Goal: Navigation & Orientation: Find specific page/section

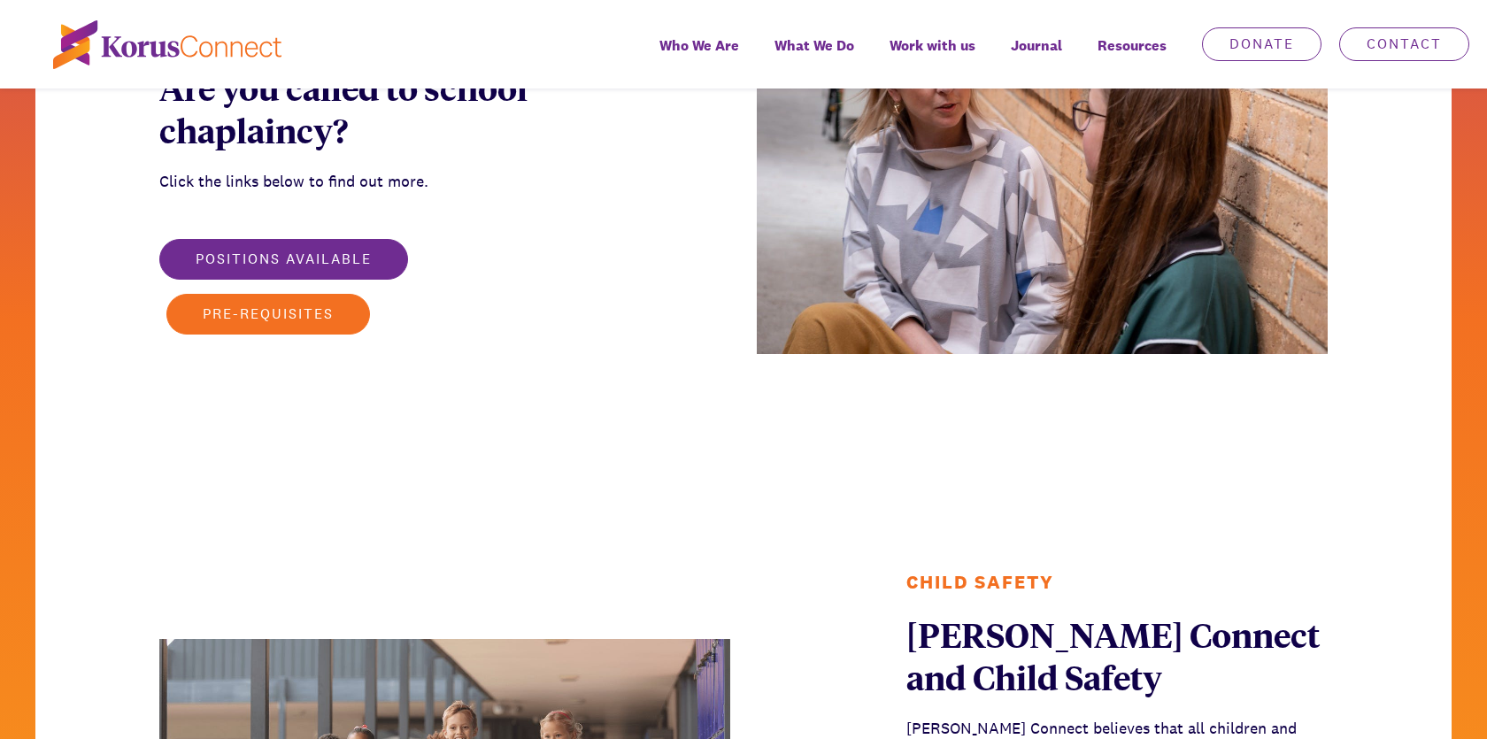
scroll to position [2528, 0]
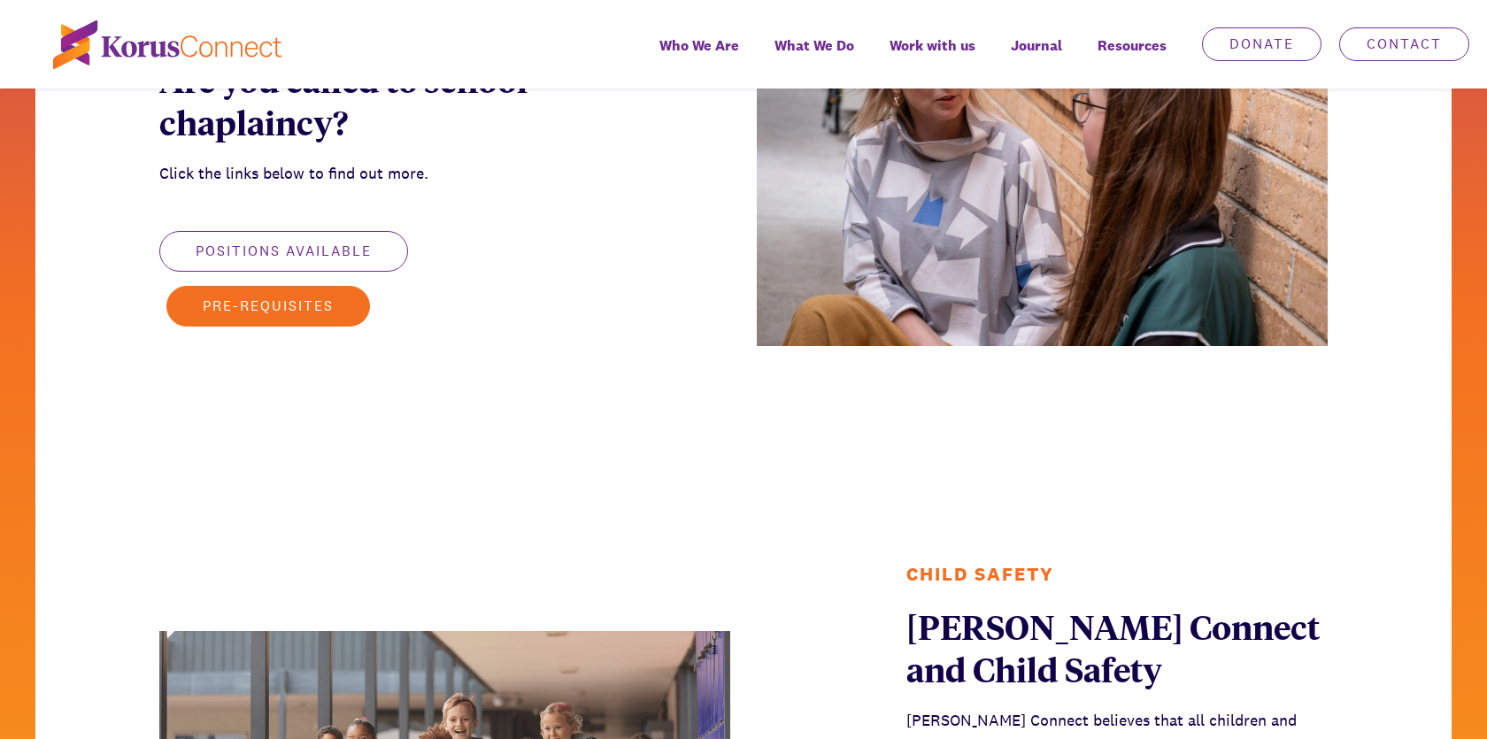
click at [338, 258] on button "Positions available" at bounding box center [283, 251] width 249 height 41
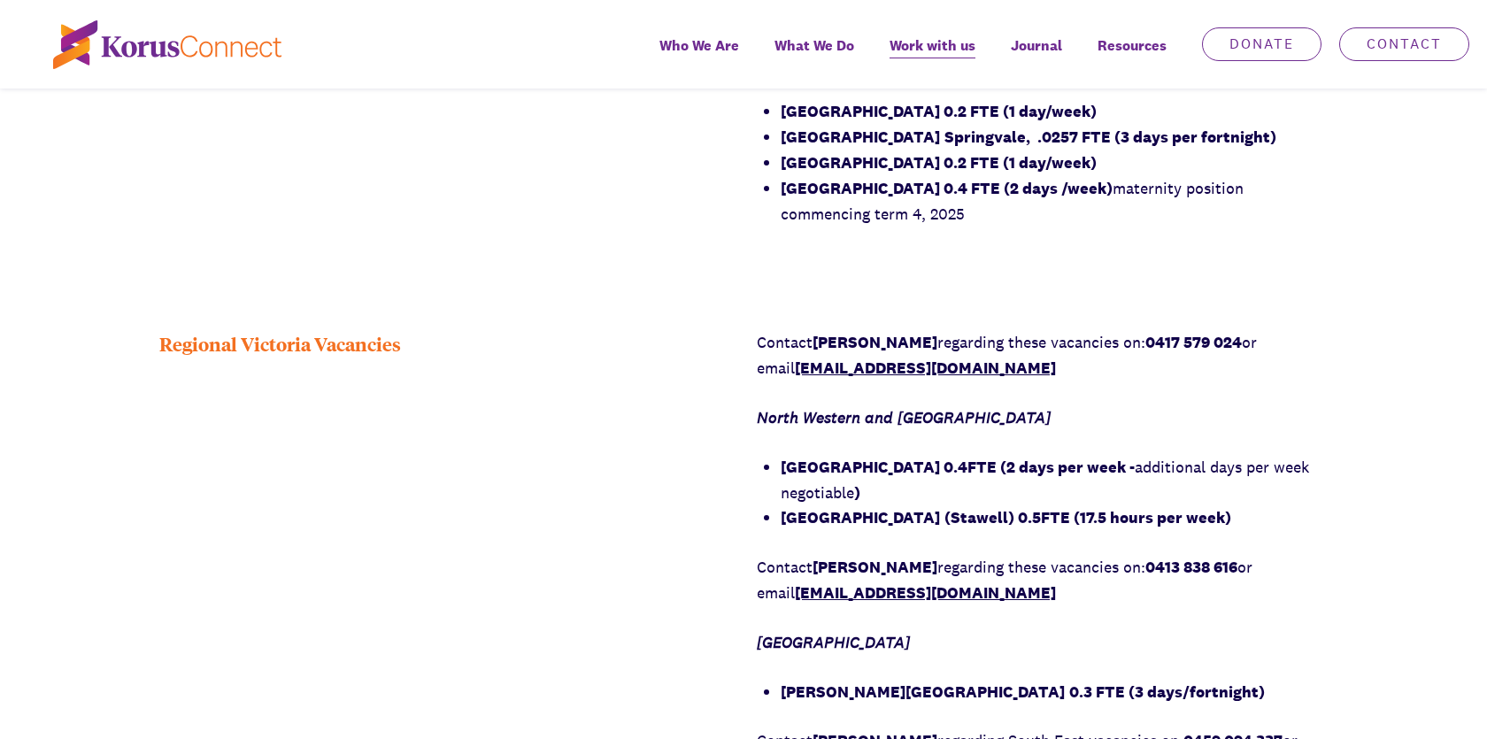
scroll to position [1544, 0]
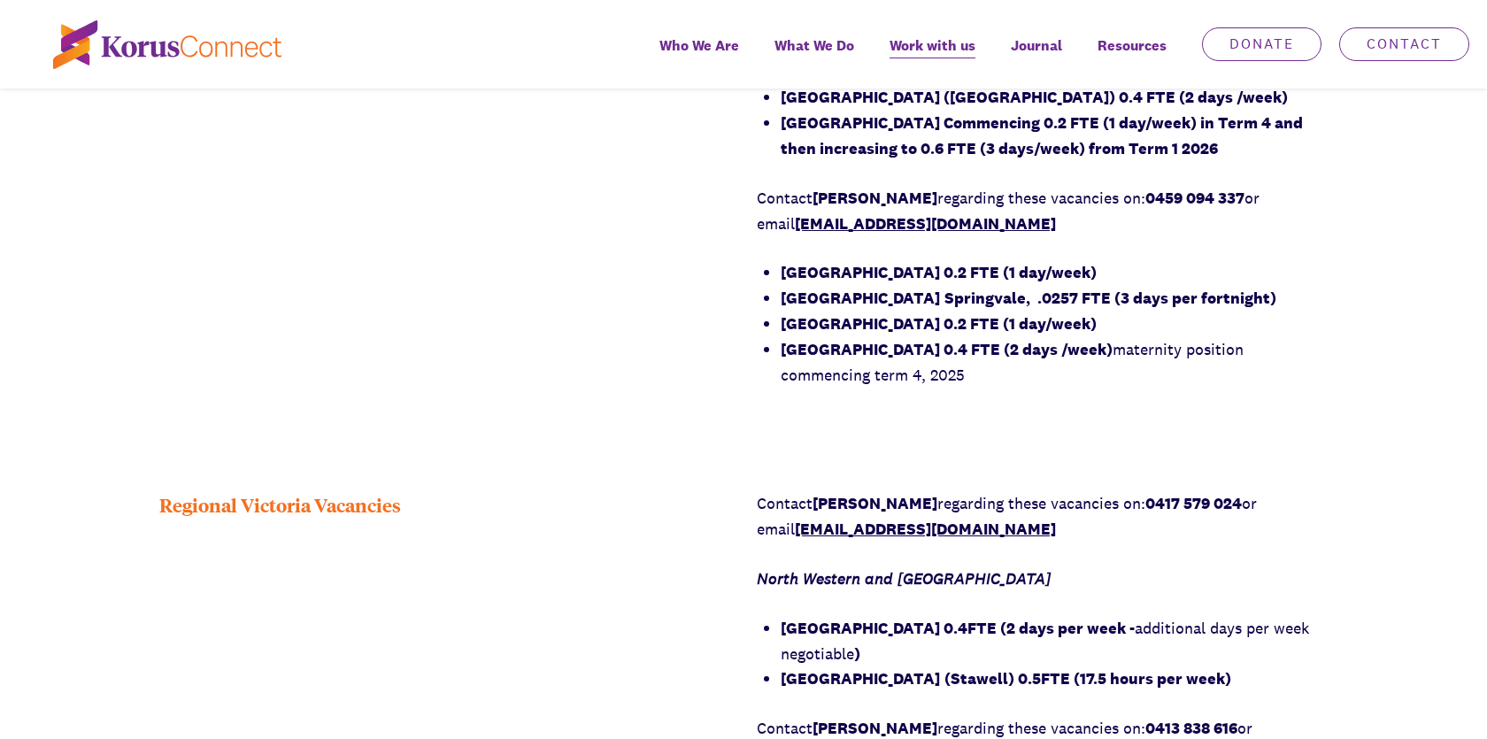
click at [1193, 442] on div "Opportunities to Impact School and Local Communities Are you called to make a d…" at bounding box center [743, 464] width 1487 height 2677
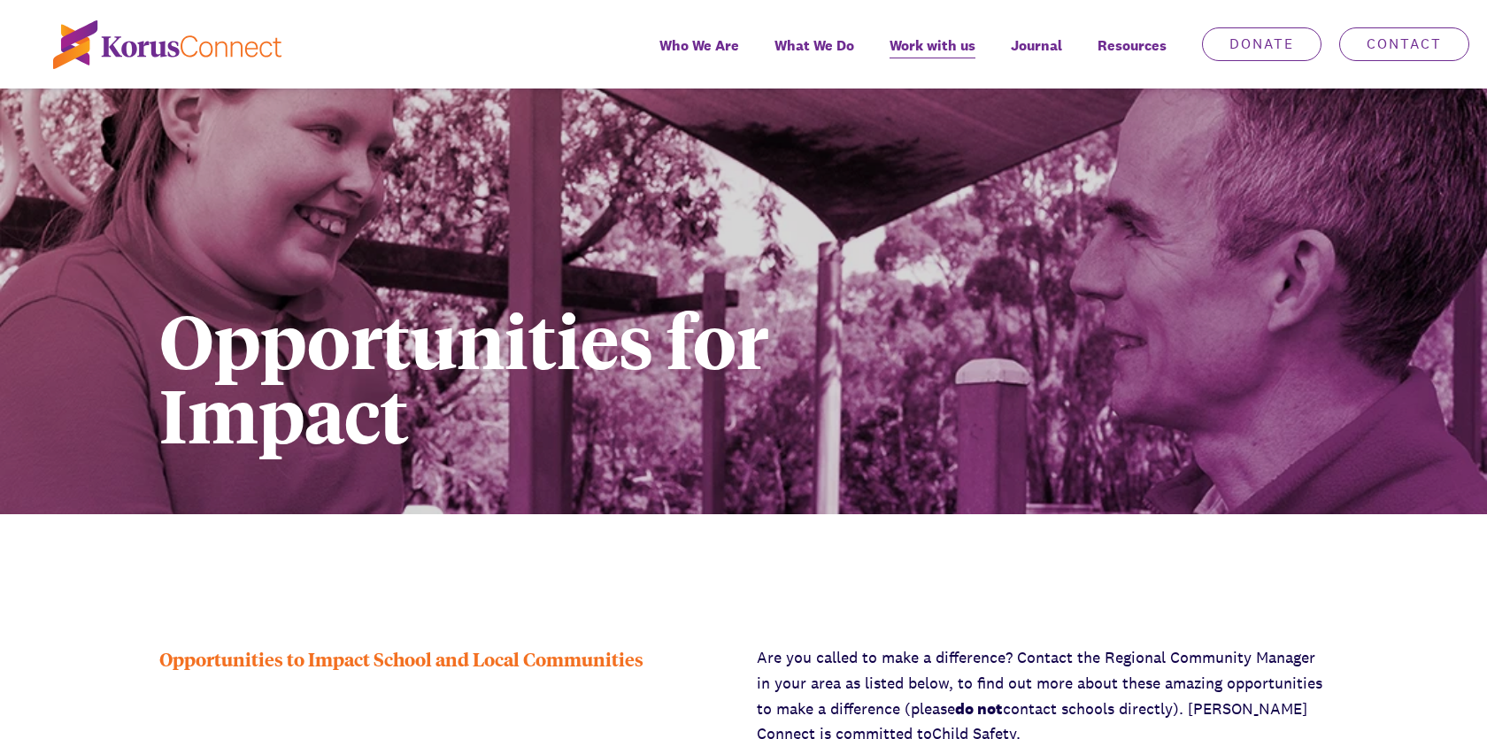
scroll to position [0, 0]
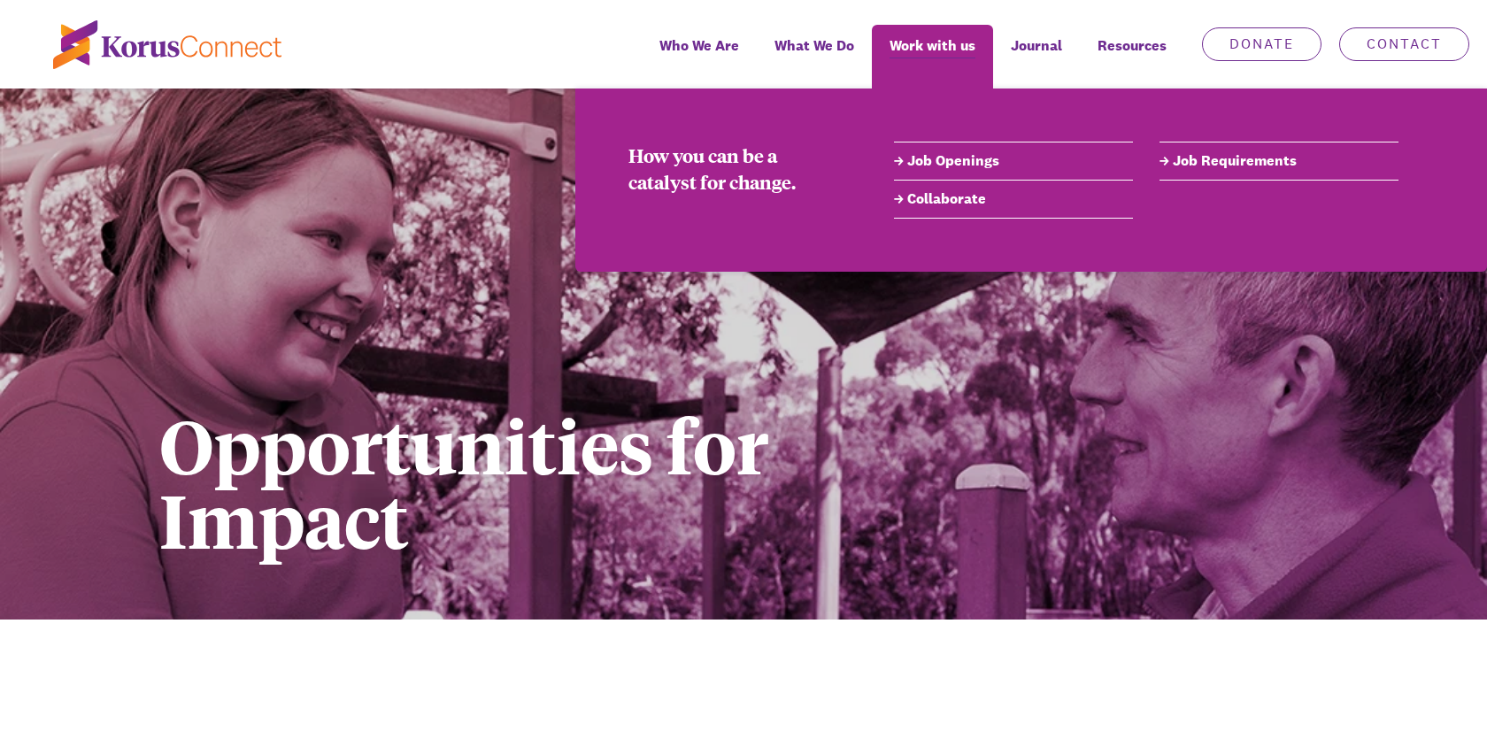
click at [932, 164] on link "Job Openings" at bounding box center [1013, 160] width 239 height 21
click at [902, 164] on link "Job Openings" at bounding box center [1013, 160] width 239 height 21
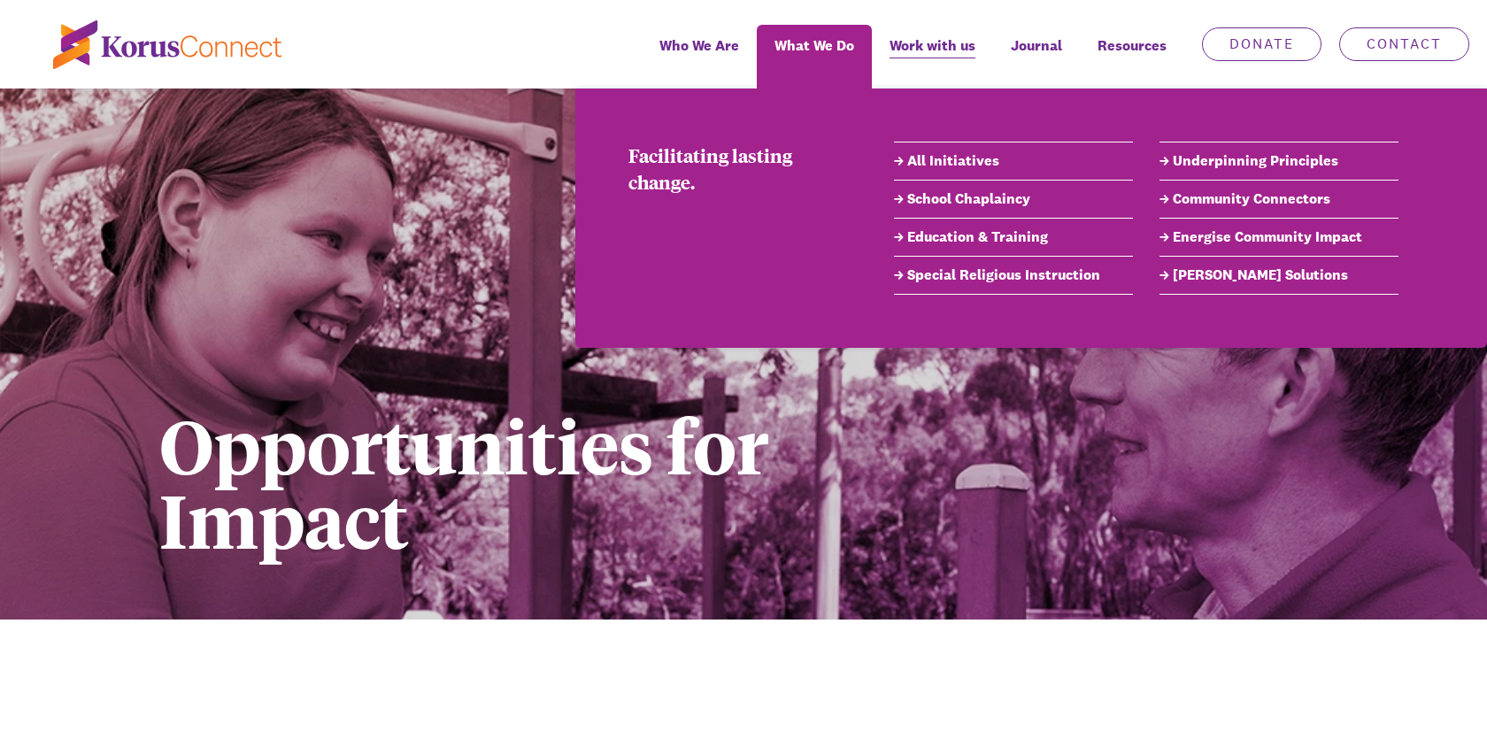
click at [1181, 280] on link "[PERSON_NAME] Solutions" at bounding box center [1278, 275] width 239 height 21
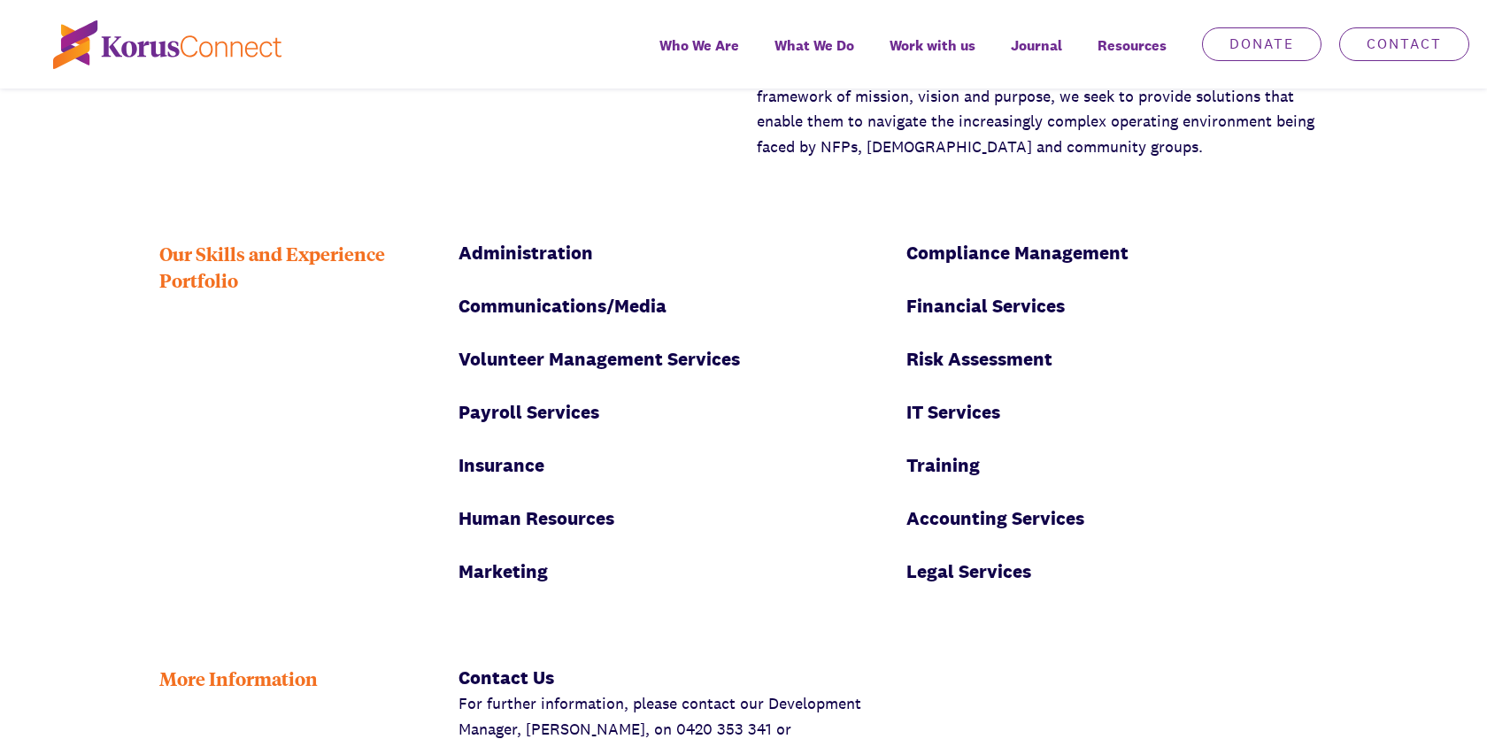
scroll to position [2308, 0]
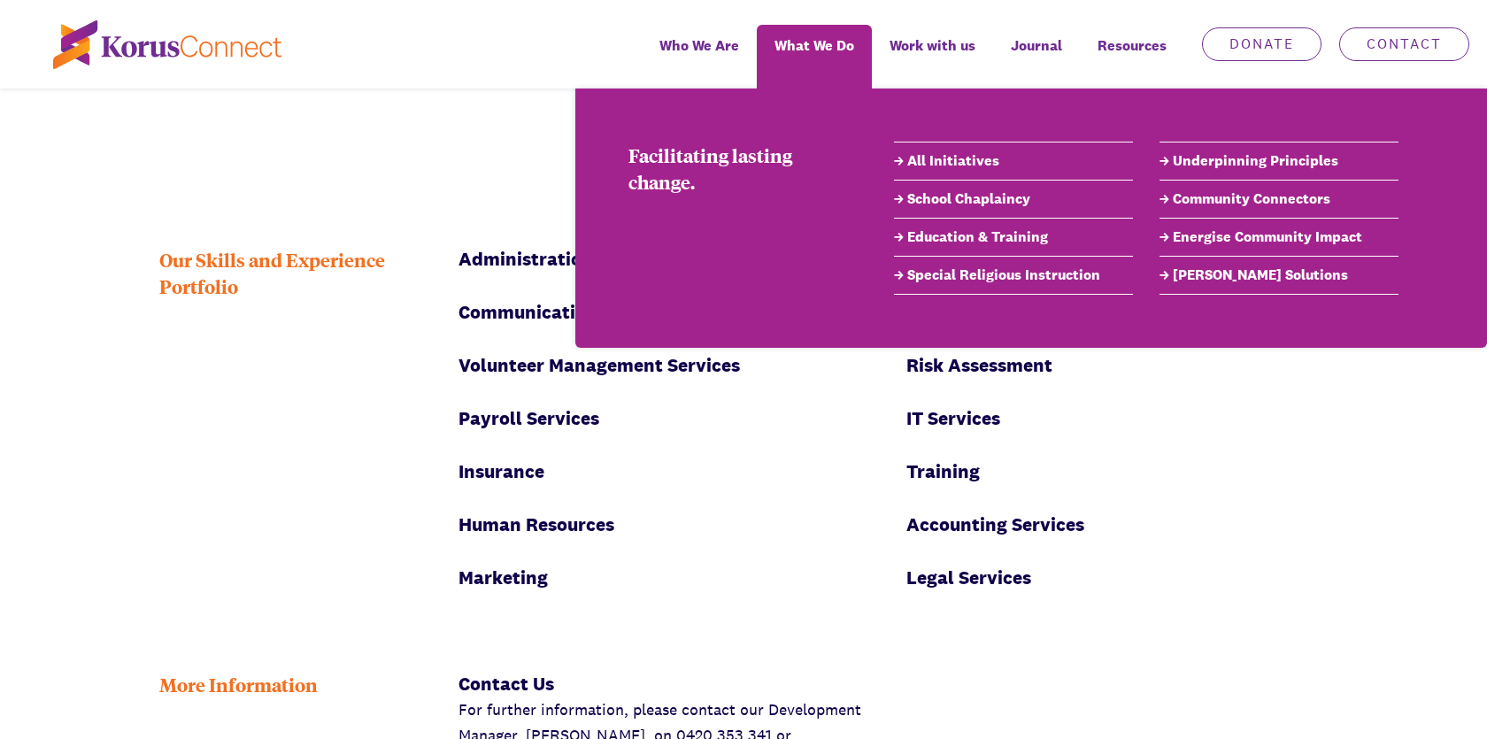
click at [918, 163] on link "All Initiatives" at bounding box center [1013, 160] width 239 height 21
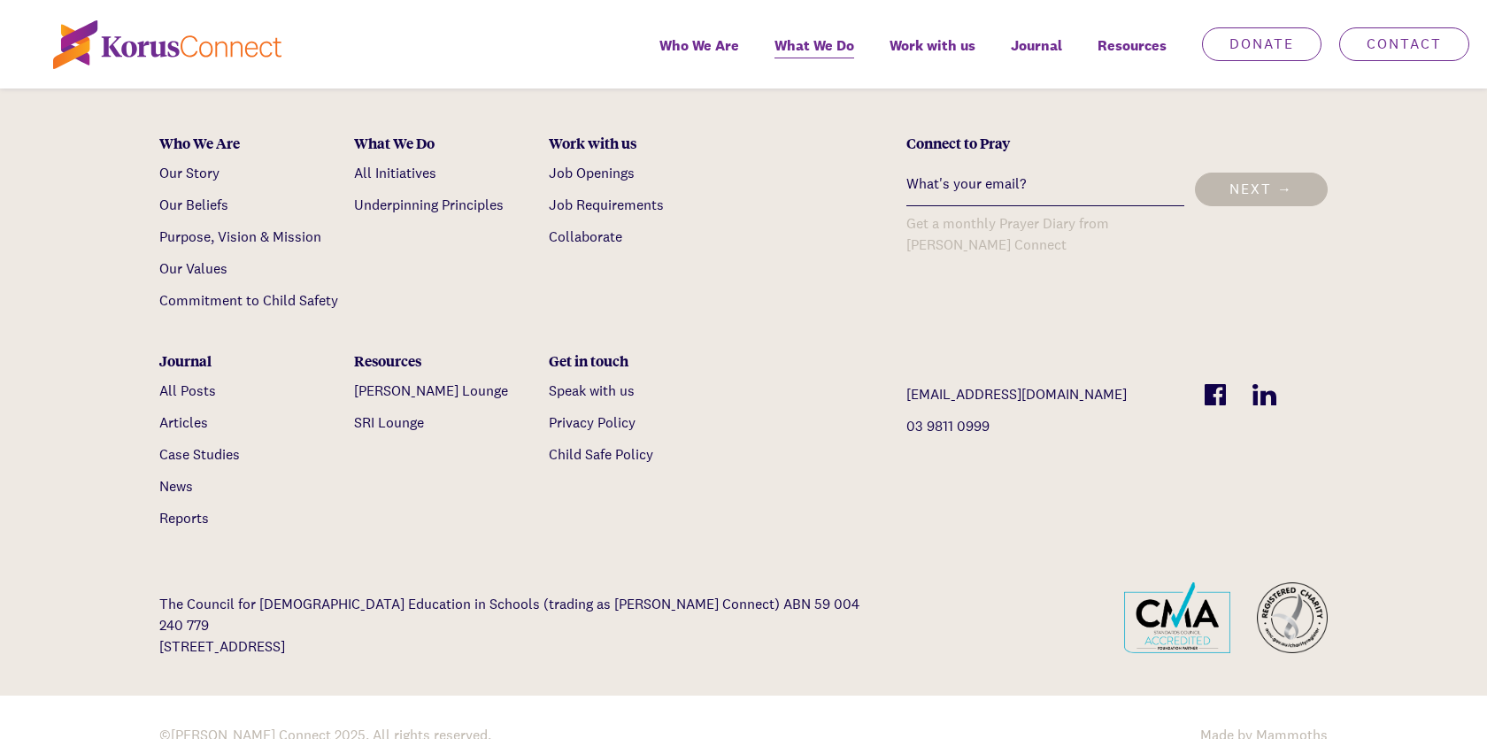
scroll to position [4727, 0]
click at [592, 185] on link "Job Openings" at bounding box center [592, 175] width 86 height 19
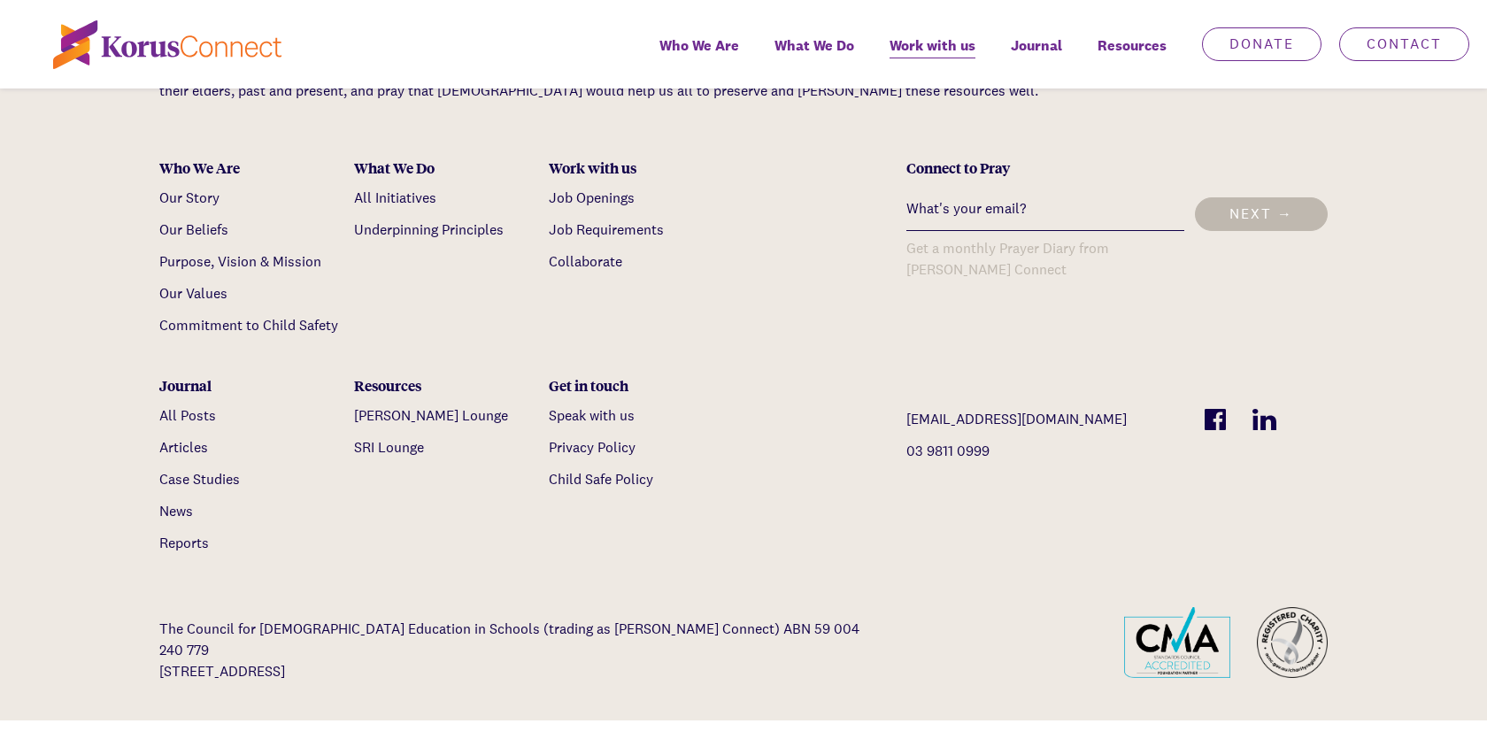
scroll to position [3539, 0]
click at [207, 209] on link "Our Story" at bounding box center [189, 199] width 60 height 19
